Goal: Transaction & Acquisition: Purchase product/service

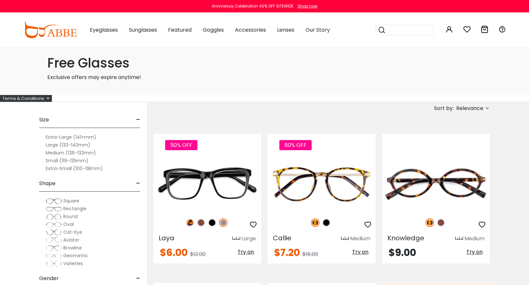
click at [68, 201] on span "Square" at bounding box center [71, 200] width 16 height 7
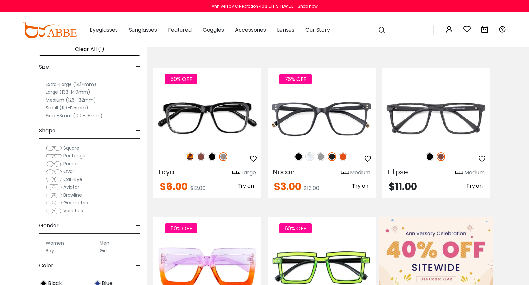
scroll to position [66, 0]
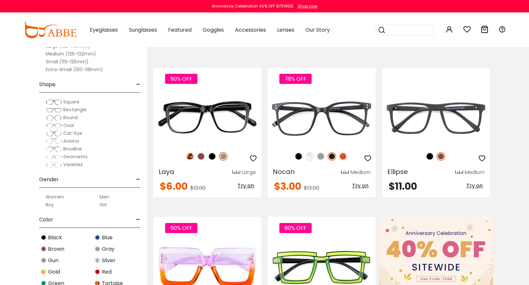
click at [103, 195] on label "Men" at bounding box center [104, 197] width 10 height 8
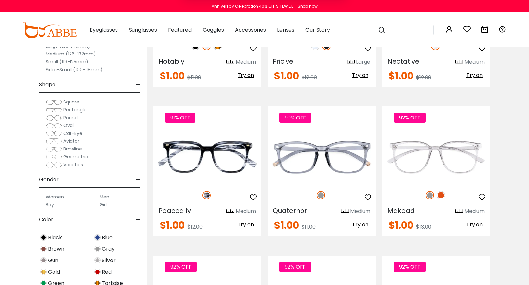
scroll to position [946, 0]
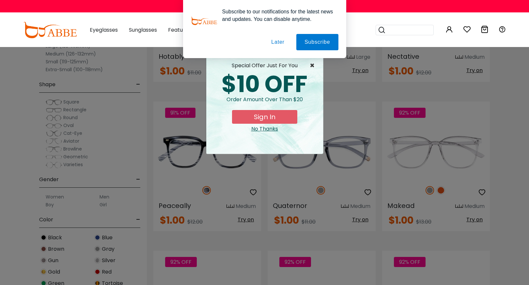
click at [312, 63] on span "×" at bounding box center [314, 66] width 8 height 8
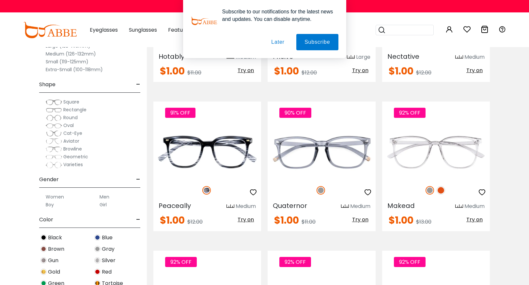
click at [278, 41] on button "Later" at bounding box center [277, 42] width 29 height 16
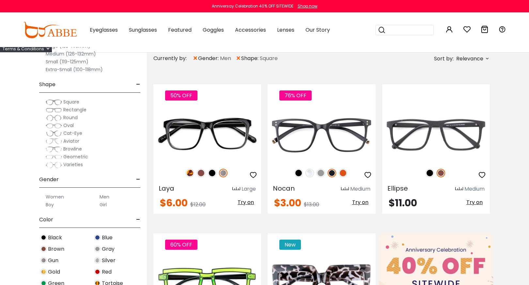
scroll to position [0, 0]
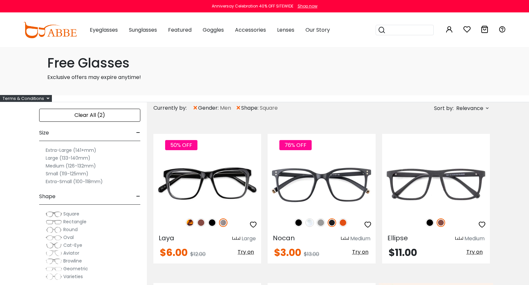
click at [67, 158] on label "Large (133-140mm)" at bounding box center [68, 158] width 45 height 8
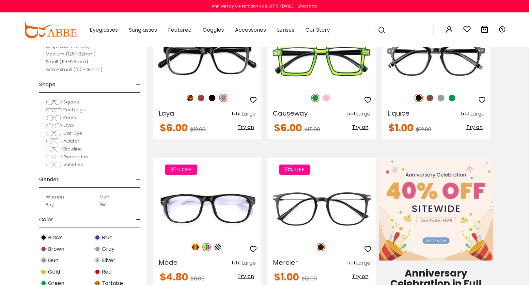
scroll to position [158, 0]
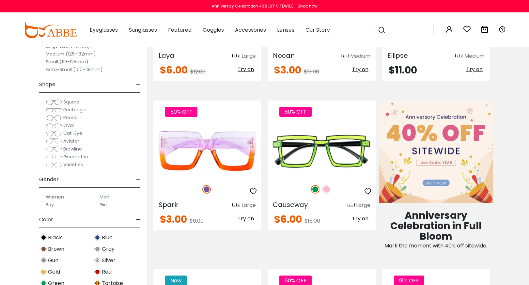
scroll to position [66, 0]
